Goal: Information Seeking & Learning: Check status

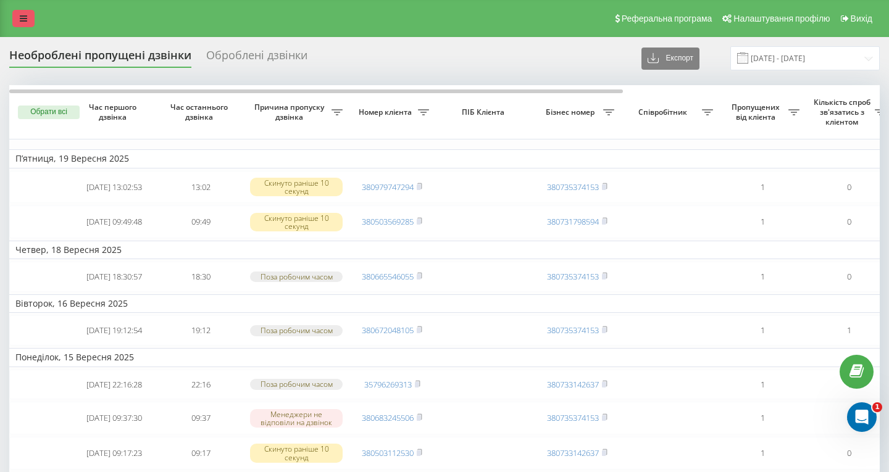
click at [27, 16] on icon at bounding box center [23, 18] width 7 height 9
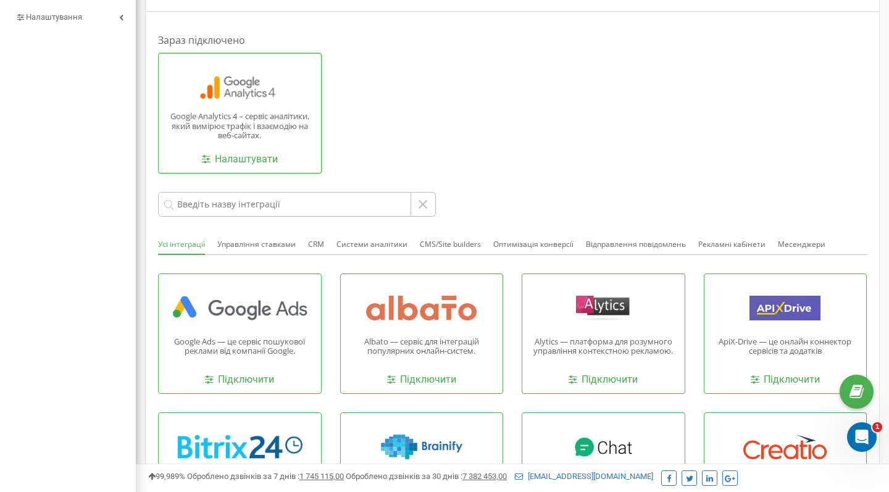
scroll to position [440, 0]
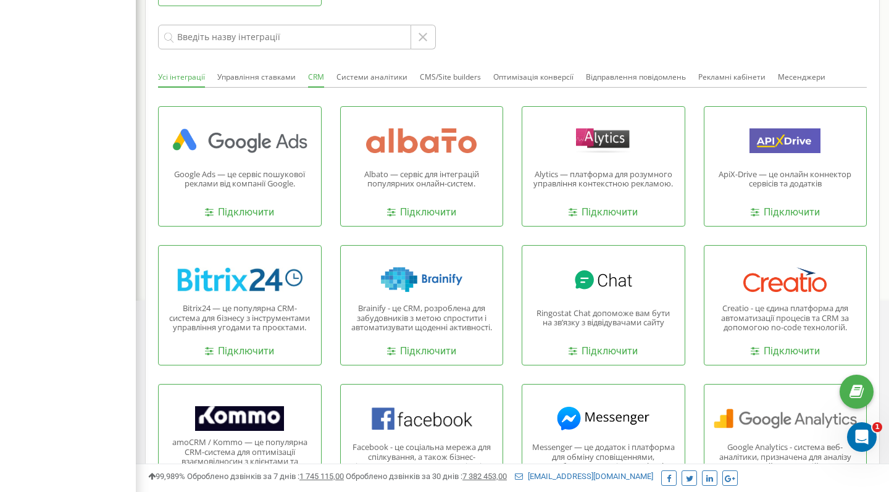
click at [316, 68] on button "CRM" at bounding box center [316, 78] width 16 height 20
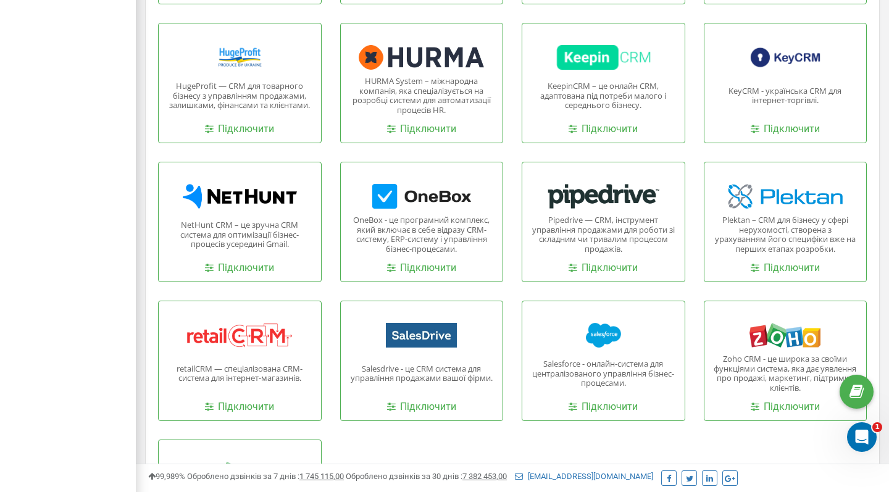
scroll to position [774, 0]
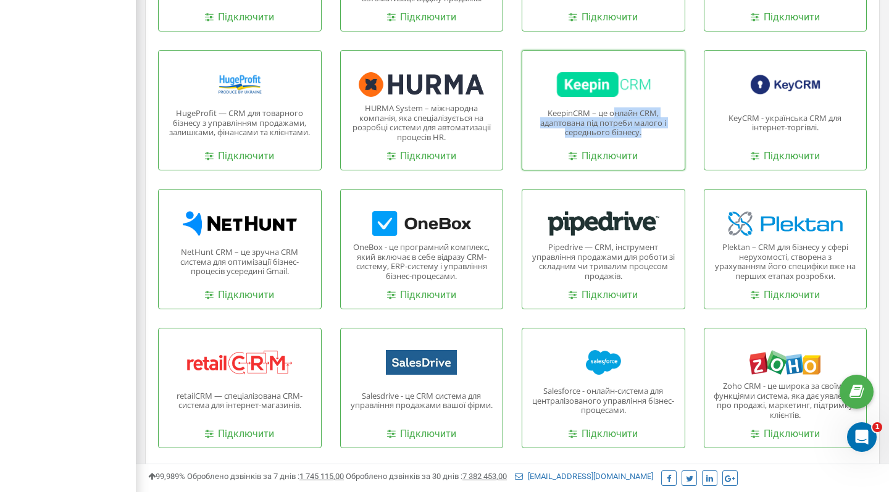
drag, startPoint x: 613, startPoint y: 106, endPoint x: 660, endPoint y: 126, distance: 50.6
click at [660, 126] on p "KeepinCRM – це онлайн CRM, адаптована під потреби малого і середнього бізнесу." at bounding box center [604, 123] width 144 height 29
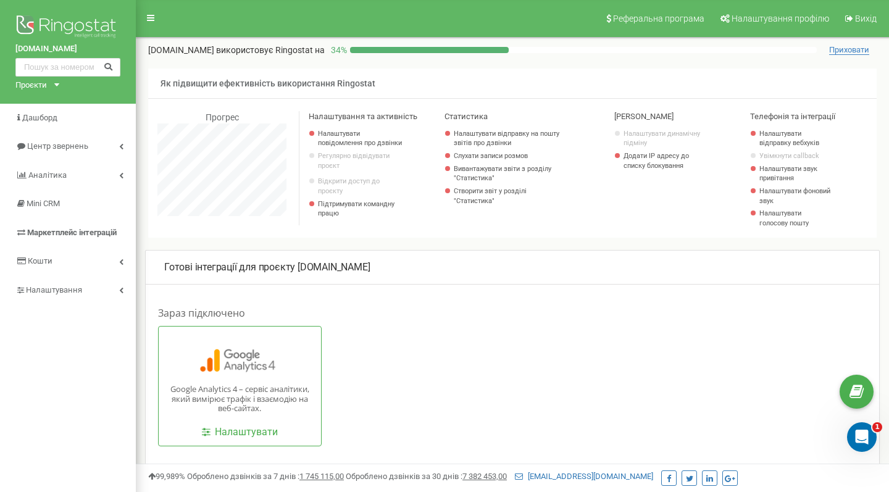
scroll to position [0, 0]
click at [54, 205] on span "Mini CRM" at bounding box center [44, 203] width 34 height 9
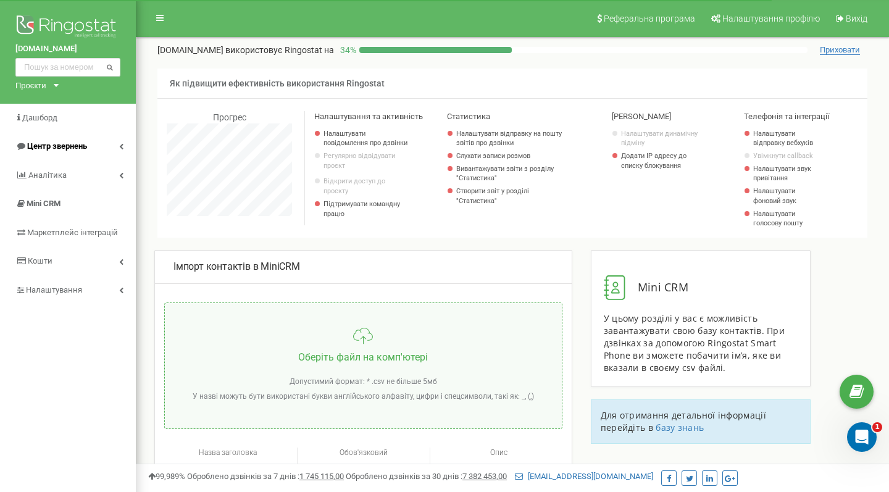
scroll to position [741, 753]
click at [119, 143] on icon at bounding box center [121, 146] width 4 height 6
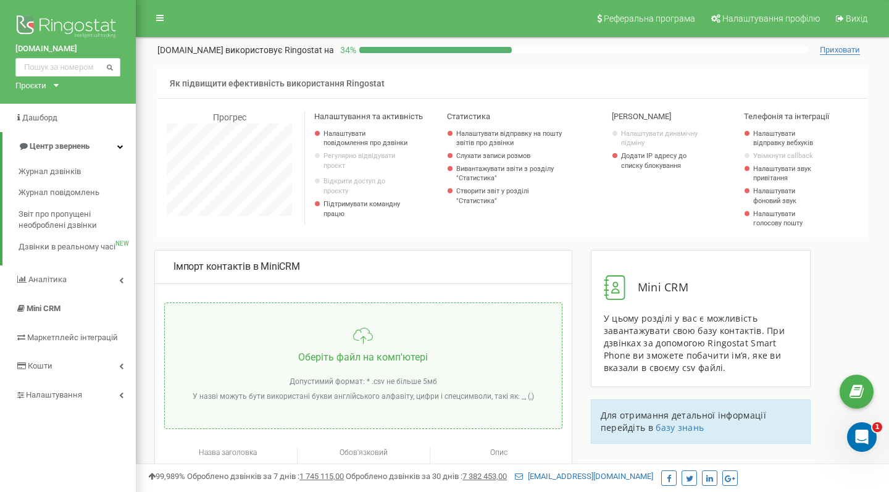
scroll to position [0, 0]
click at [60, 170] on span "Журнал дзвінків" at bounding box center [50, 172] width 62 height 12
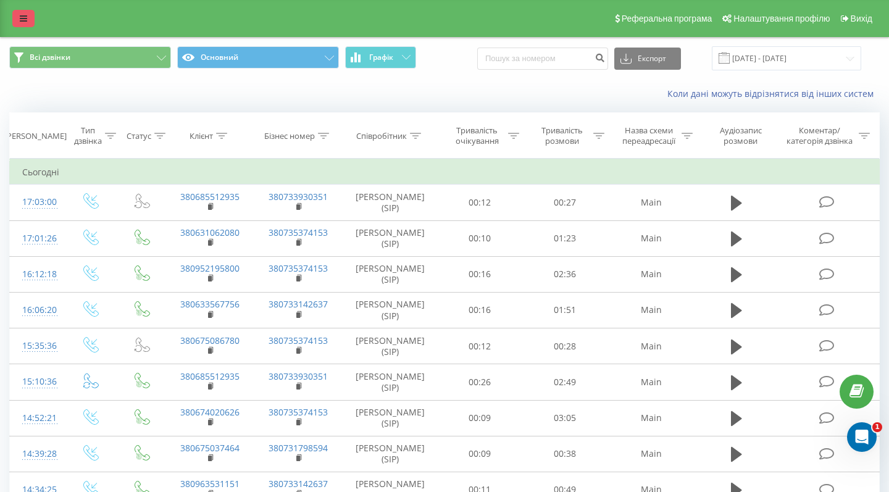
click at [27, 22] on icon at bounding box center [23, 18] width 7 height 9
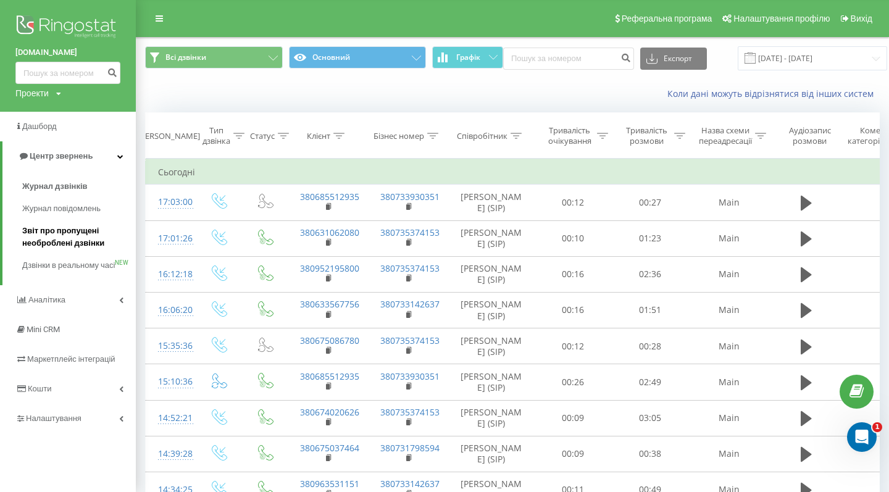
click at [60, 236] on span "Звіт про пропущені необроблені дзвінки" at bounding box center [75, 237] width 107 height 25
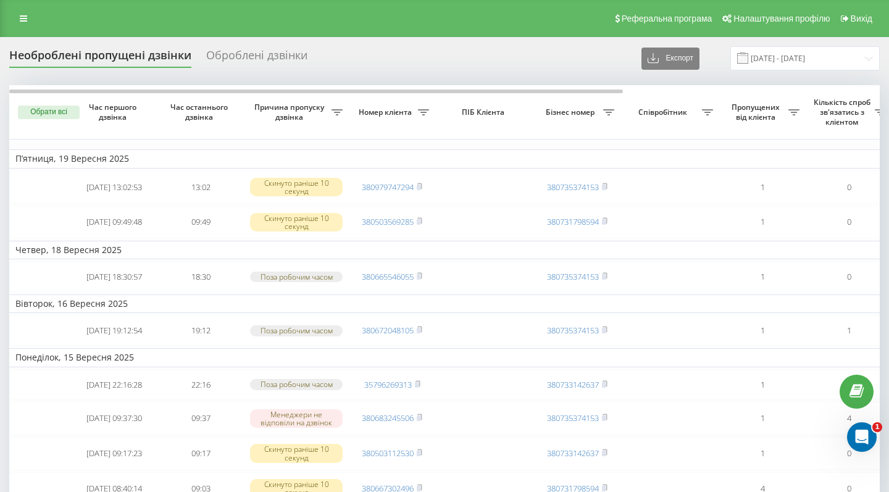
click at [258, 61] on div "Оброблені дзвінки" at bounding box center [256, 58] width 101 height 19
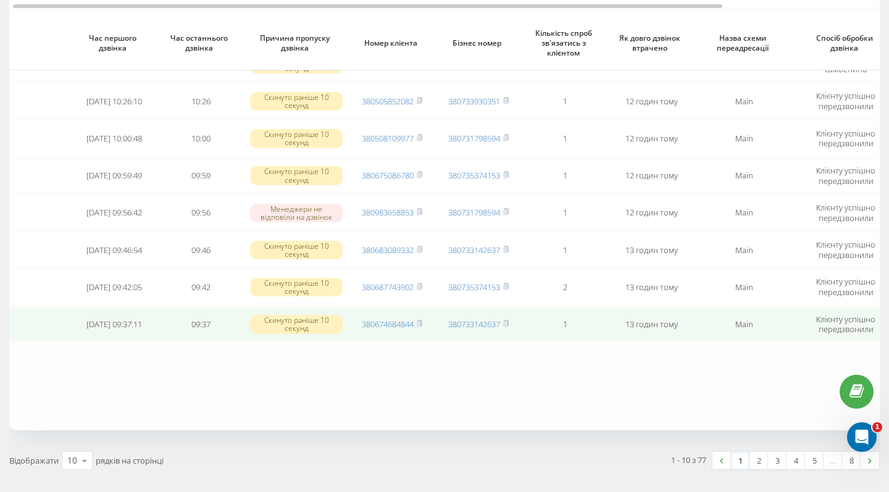
scroll to position [214, 0]
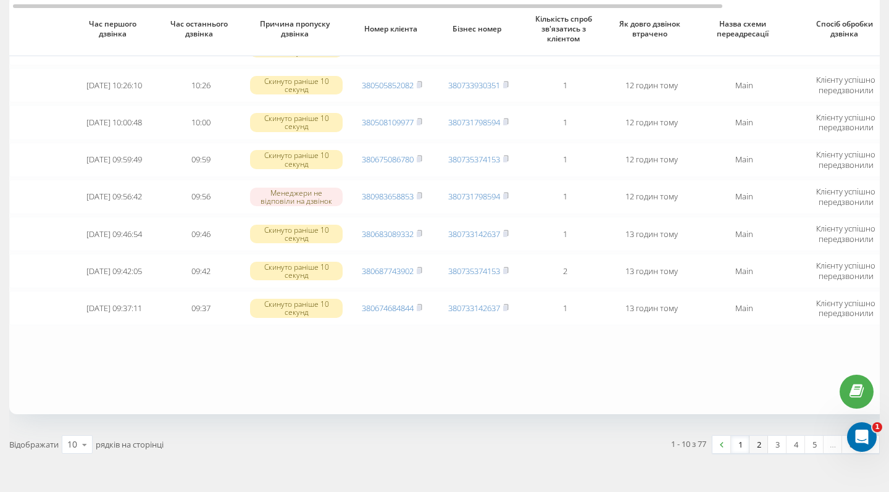
click at [759, 437] on link "2" at bounding box center [759, 444] width 19 height 17
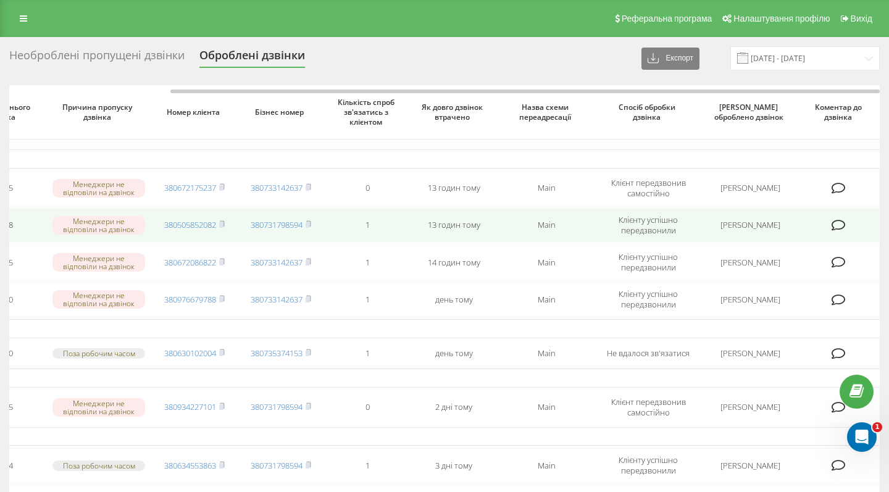
click at [662, 227] on td "Клієнту успішно передзвонили" at bounding box center [648, 225] width 105 height 35
click at [642, 220] on td "Клієнту успішно передзвонили" at bounding box center [648, 225] width 105 height 35
click at [598, 223] on td "Клієнту успішно передзвонили" at bounding box center [648, 225] width 105 height 35
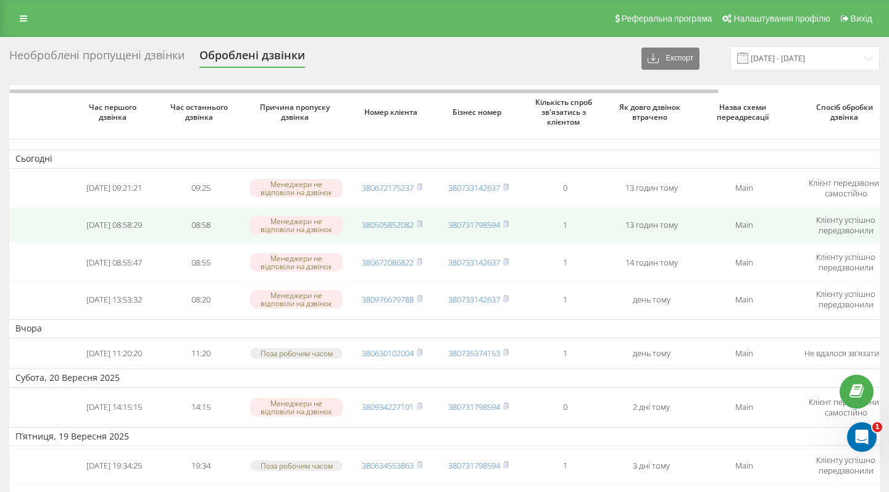
click at [140, 218] on td "2025-09-22 08:58:29" at bounding box center [114, 225] width 86 height 35
click at [379, 219] on link "380505852082" at bounding box center [388, 224] width 52 height 11
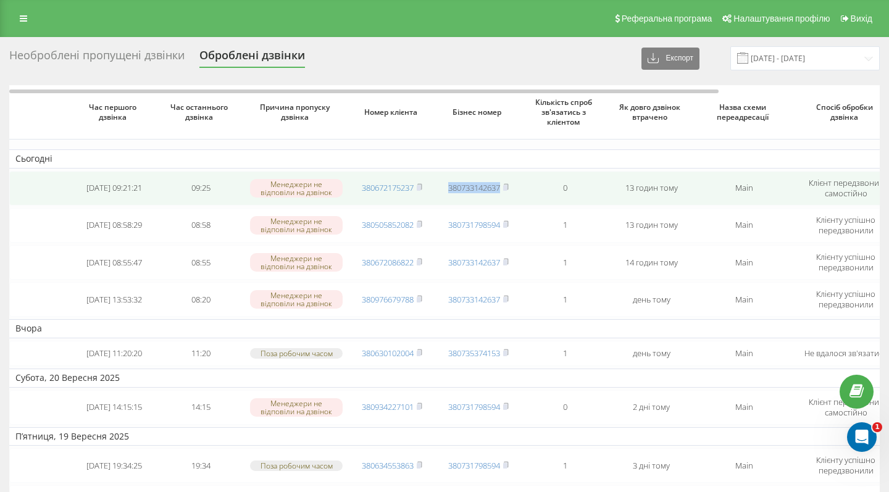
drag, startPoint x: 356, startPoint y: 195, endPoint x: 451, endPoint y: 195, distance: 95.1
click at [451, 195] on tr "2025-09-22 09:21:21 09:25 Менеджери не відповіли на дзвінок 380672175237 380733…" at bounding box center [543, 188] width 1068 height 35
click at [349, 187] on td "380672175237" at bounding box center [392, 188] width 86 height 35
drag, startPoint x: 351, startPoint y: 187, endPoint x: 425, endPoint y: 188, distance: 74.1
click at [425, 188] on td "380672175237" at bounding box center [392, 188] width 86 height 35
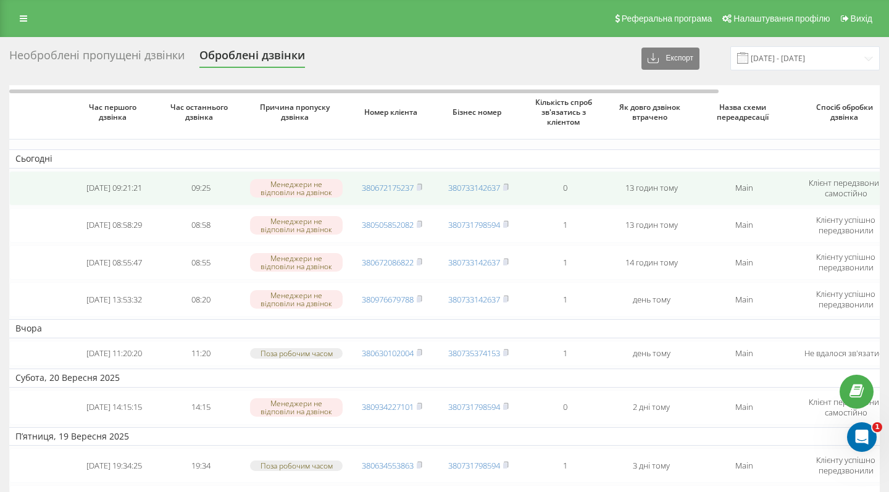
click at [438, 197] on td "380733142637" at bounding box center [478, 188] width 86 height 35
click at [421, 185] on rect at bounding box center [419, 188] width 4 height 6
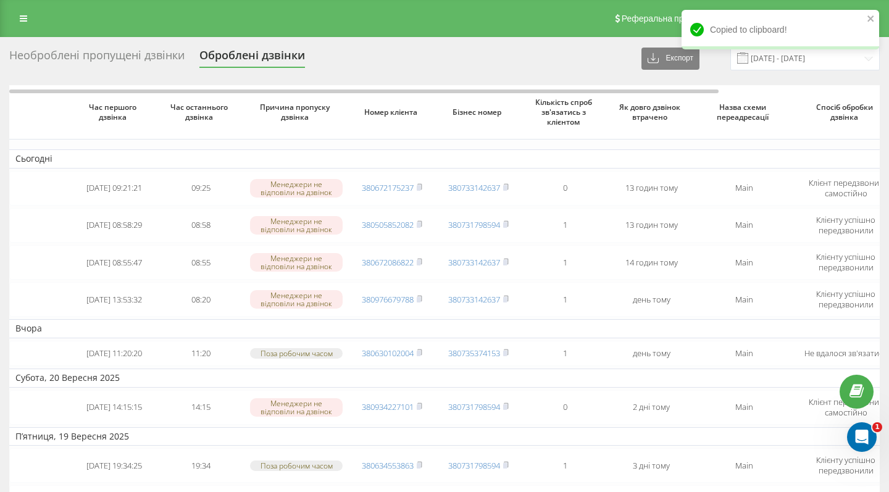
click at [157, 53] on div "Необроблені пропущені дзвінки" at bounding box center [96, 58] width 175 height 19
